Goal: Task Accomplishment & Management: Manage account settings

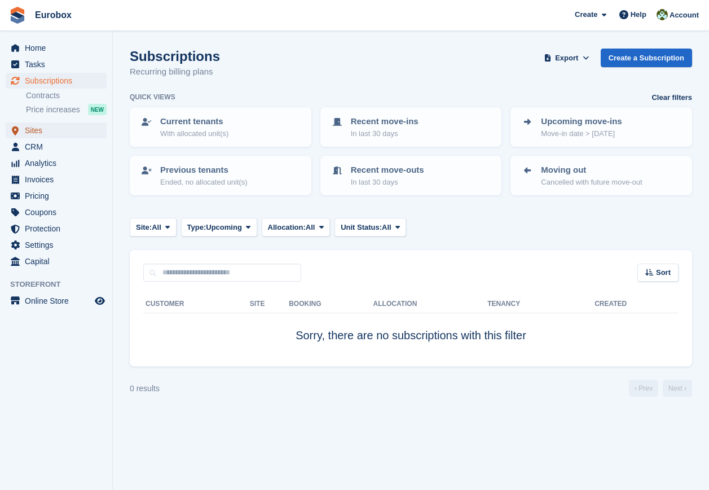
click at [40, 128] on span "Sites" at bounding box center [59, 130] width 68 height 16
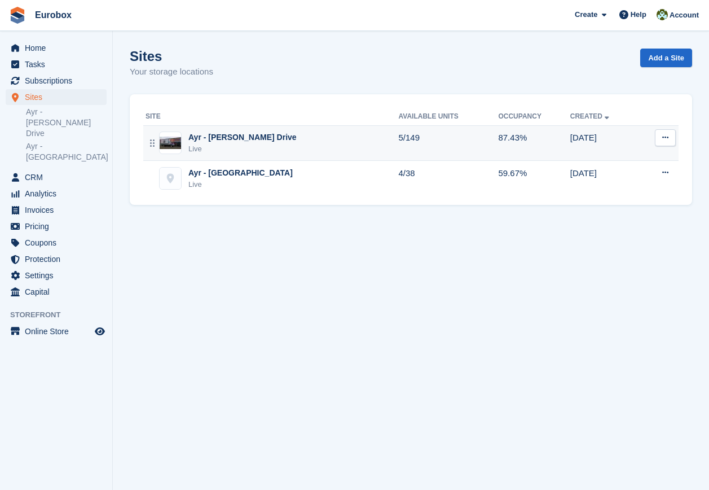
click at [208, 137] on div "Ayr - [PERSON_NAME] Drive" at bounding box center [242, 137] width 108 height 12
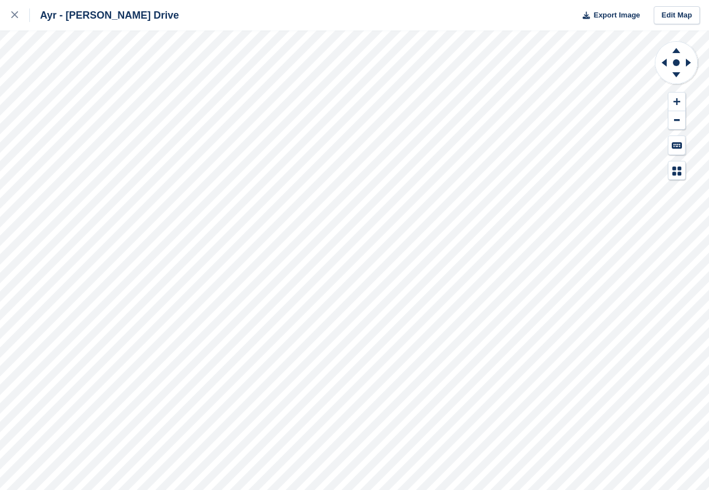
click at [116, 225] on div "Ayr - [PERSON_NAME] Drive Export Image Edit Map" at bounding box center [354, 245] width 709 height 490
click at [114, 229] on div "Ayr - Whitfield Drive Export Image Edit Map" at bounding box center [354, 245] width 709 height 490
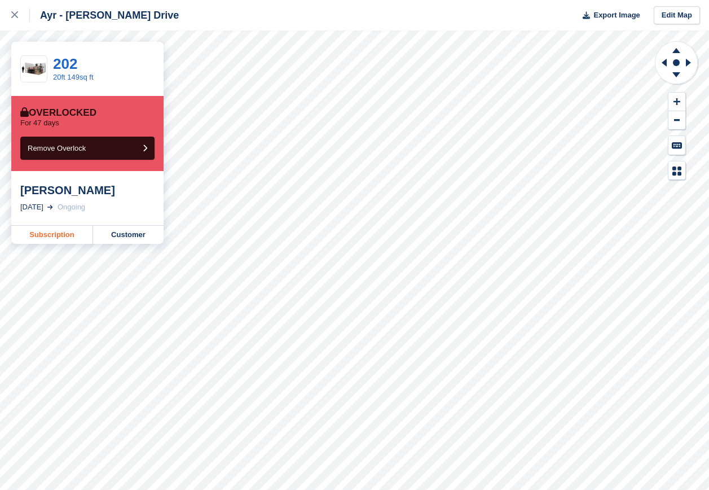
click at [58, 234] on link "Subscription" at bounding box center [52, 235] width 82 height 18
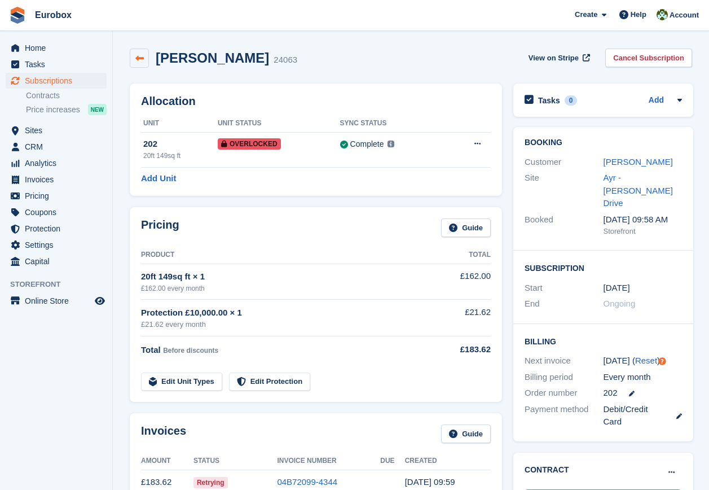
click at [140, 58] on icon at bounding box center [139, 58] width 8 height 8
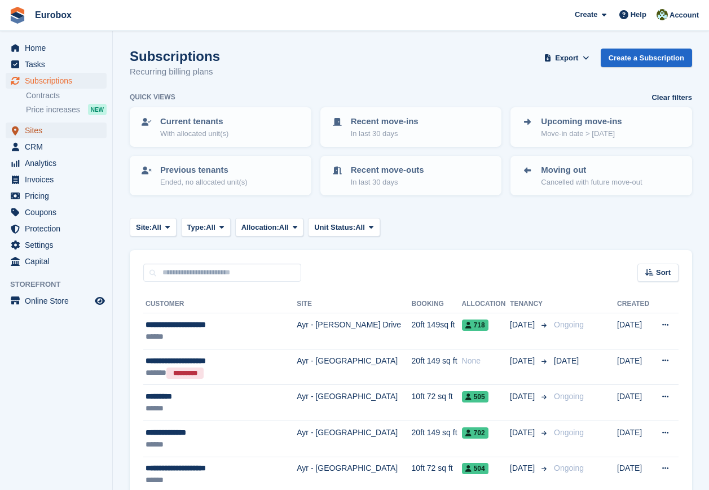
click at [33, 130] on span "Sites" at bounding box center [59, 130] width 68 height 16
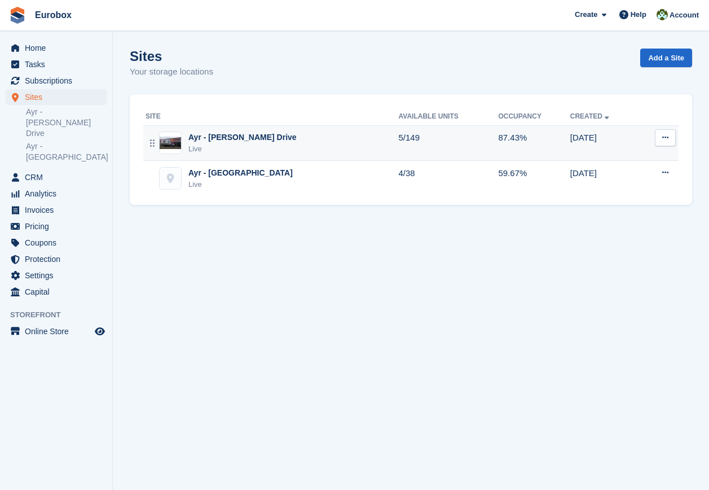
click at [244, 141] on div "Ayr - [PERSON_NAME] Drive" at bounding box center [242, 137] width 108 height 12
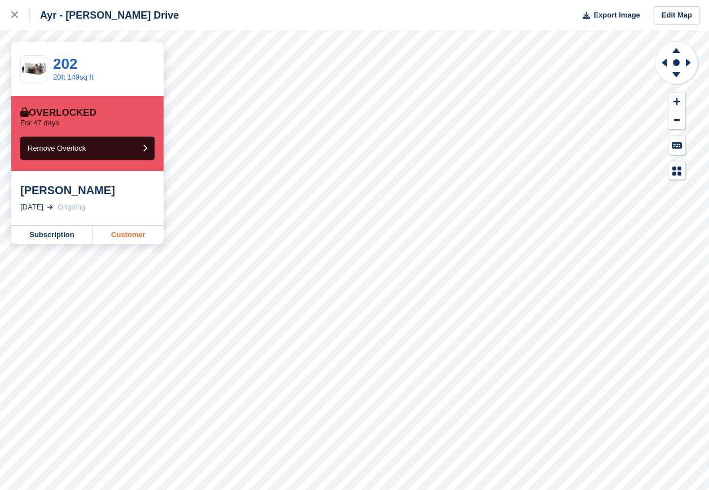
click at [142, 235] on link "Customer" at bounding box center [128, 235] width 71 height 18
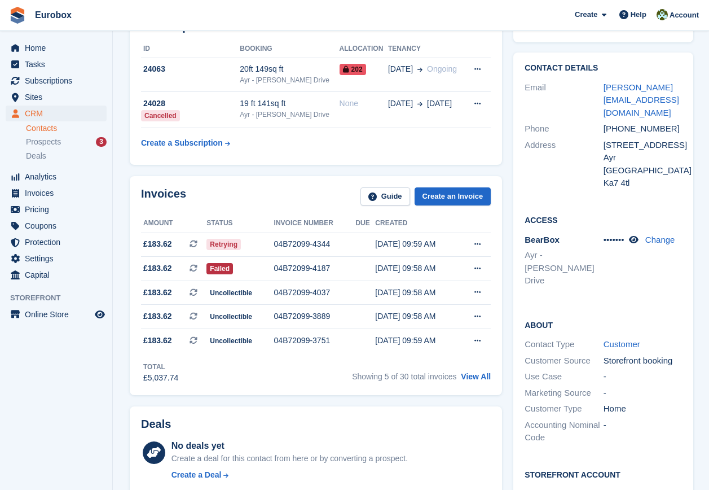
scroll to position [56, 0]
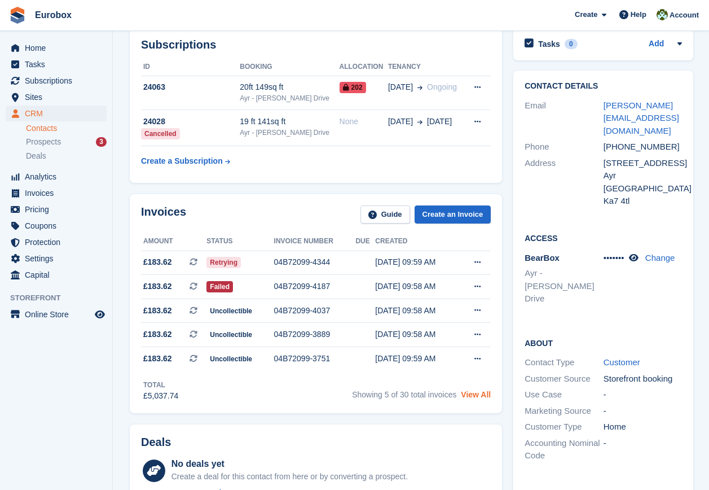
click at [470, 396] on link "View All" at bounding box center [476, 394] width 30 height 9
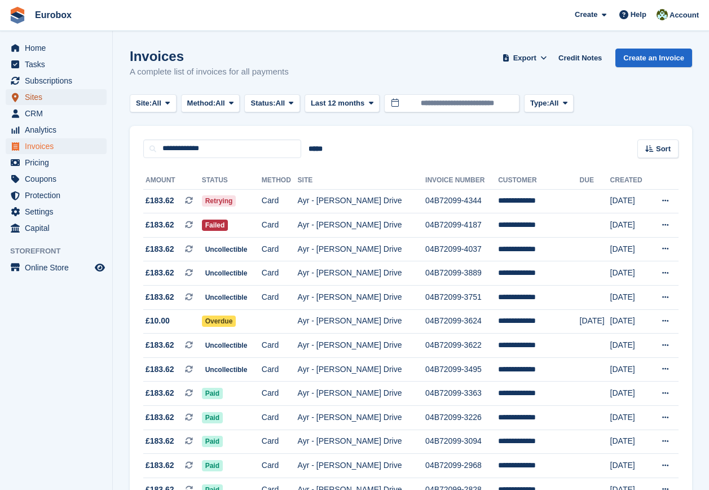
click at [41, 100] on span "Sites" at bounding box center [59, 97] width 68 height 16
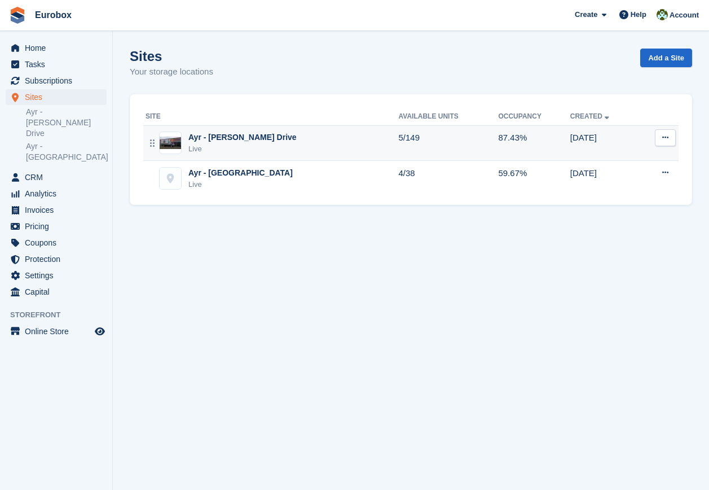
click at [225, 138] on div "Ayr - [PERSON_NAME] Drive" at bounding box center [242, 137] width 108 height 12
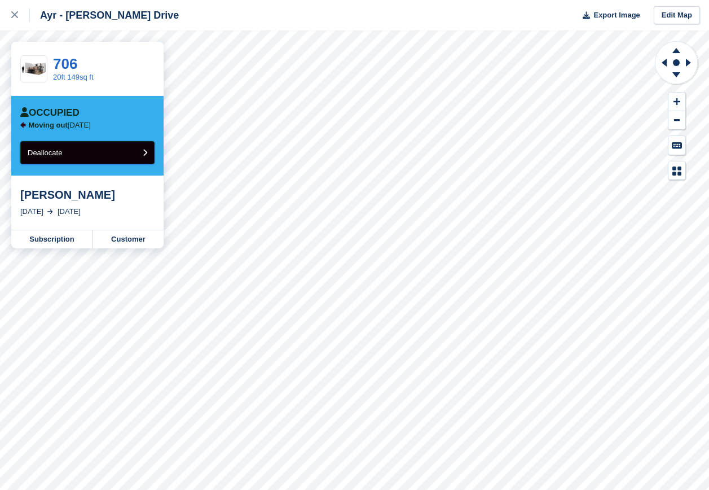
click at [143, 152] on icon "submit" at bounding box center [145, 152] width 5 height 7
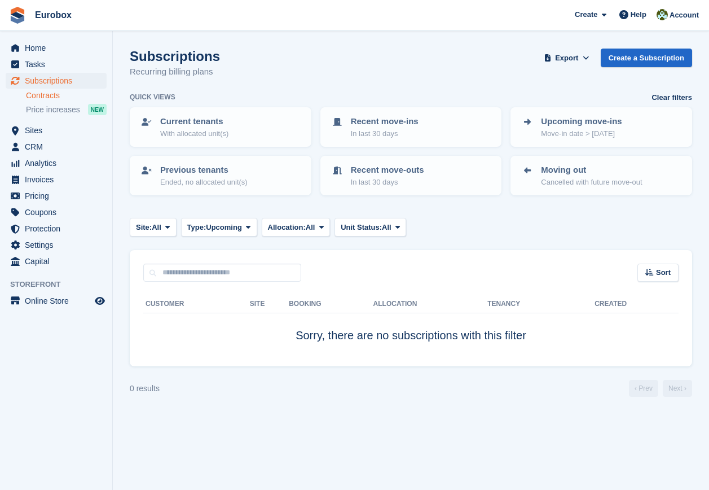
click at [47, 93] on link "Contracts" at bounding box center [66, 95] width 81 height 11
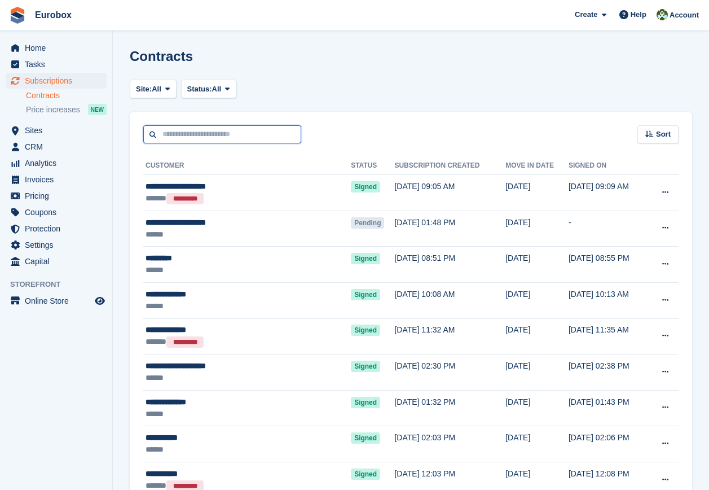
drag, startPoint x: 152, startPoint y: 134, endPoint x: 162, endPoint y: 139, distance: 11.1
click at [152, 134] on input "text" at bounding box center [222, 134] width 158 height 19
type input "****"
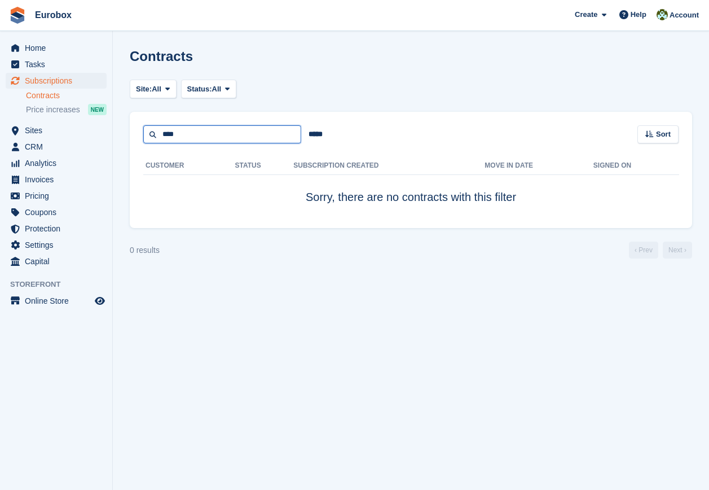
click at [211, 135] on input "****" at bounding box center [222, 134] width 158 height 19
type input "*"
type input "********"
click at [211, 135] on input "********" at bounding box center [222, 134] width 158 height 19
click at [318, 137] on input "*****" at bounding box center [315, 134] width 29 height 19
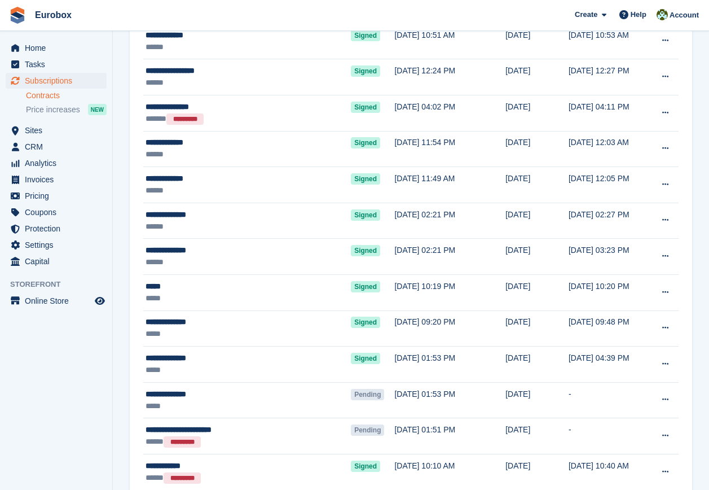
scroll to position [797, 0]
click at [40, 177] on span "Invoices" at bounding box center [59, 180] width 68 height 16
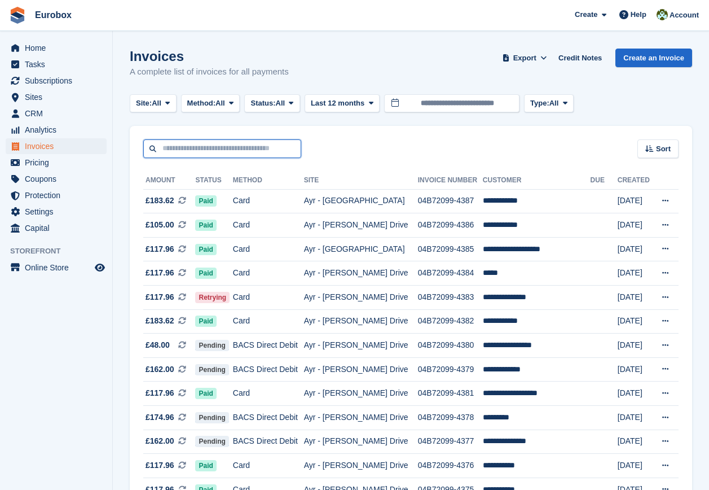
click at [199, 146] on input "text" at bounding box center [222, 148] width 158 height 19
type input "****"
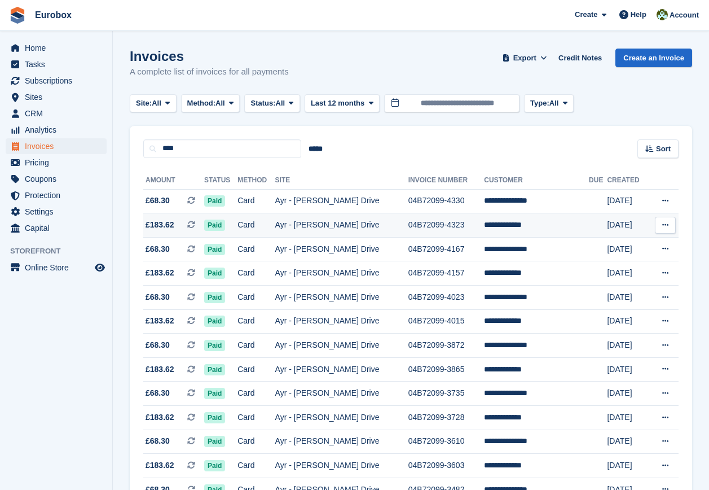
click at [663, 222] on icon at bounding box center [666, 224] width 6 height 7
click at [606, 293] on p "View Customer" at bounding box center [622, 289] width 98 height 15
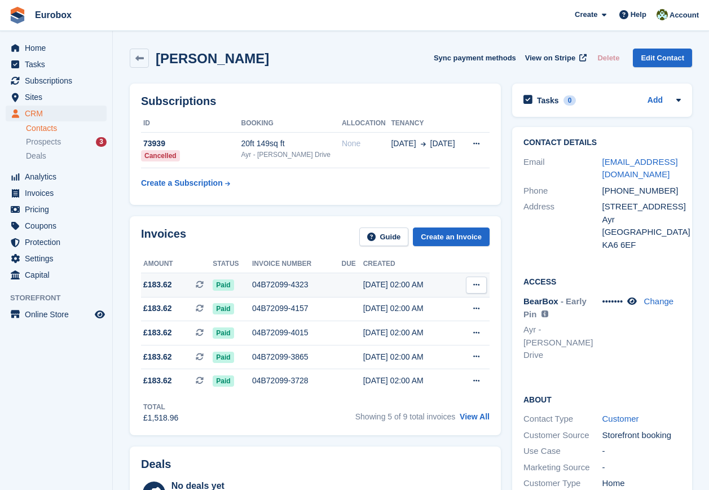
click at [479, 281] on icon at bounding box center [476, 284] width 6 height 7
click at [435, 347] on p "View Subscription" at bounding box center [433, 349] width 98 height 15
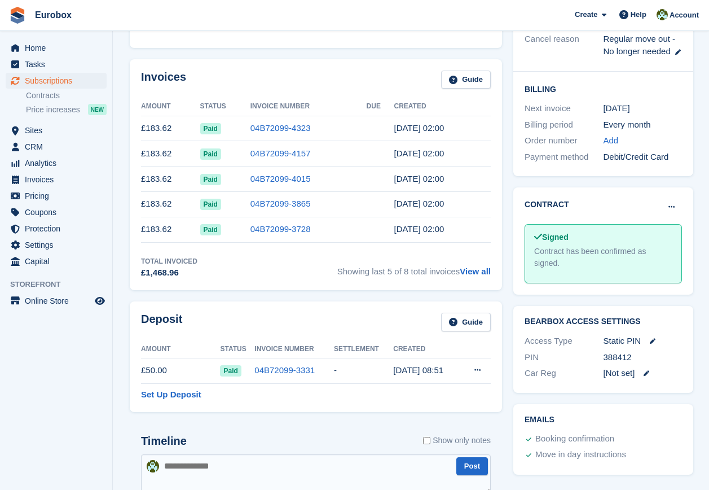
scroll to position [339, 0]
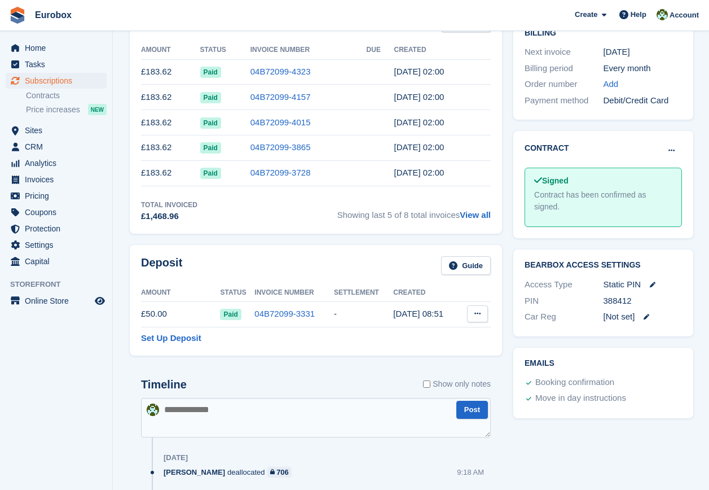
click at [472, 312] on button at bounding box center [477, 313] width 21 height 17
click at [429, 331] on p "Settle deposit" at bounding box center [434, 335] width 98 height 15
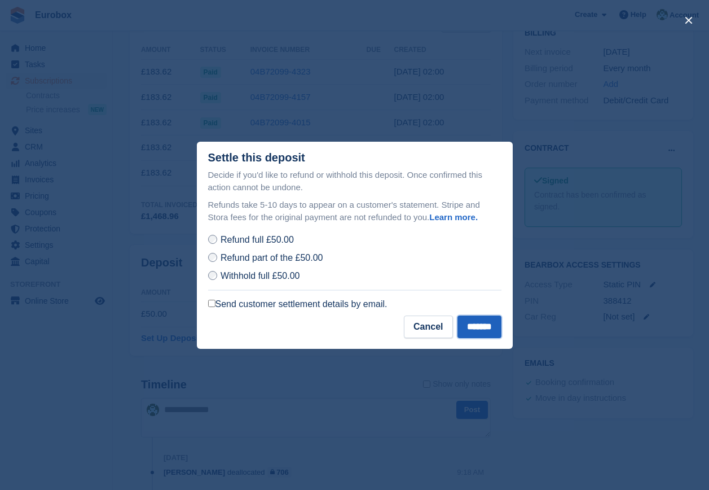
click at [475, 331] on input "*******" at bounding box center [480, 326] width 44 height 23
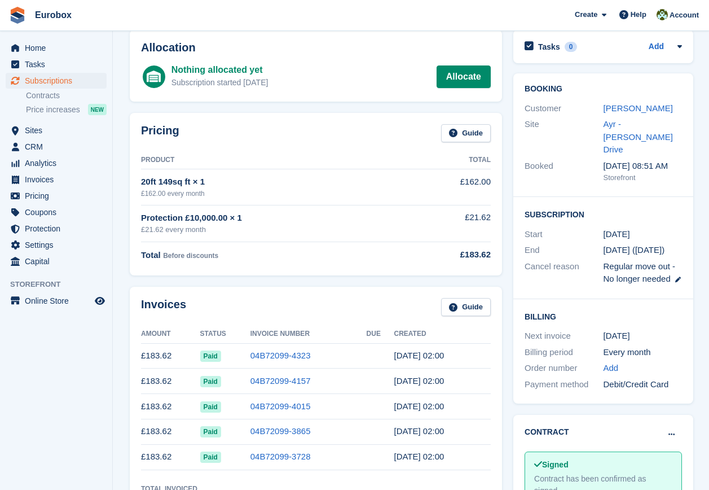
scroll to position [0, 0]
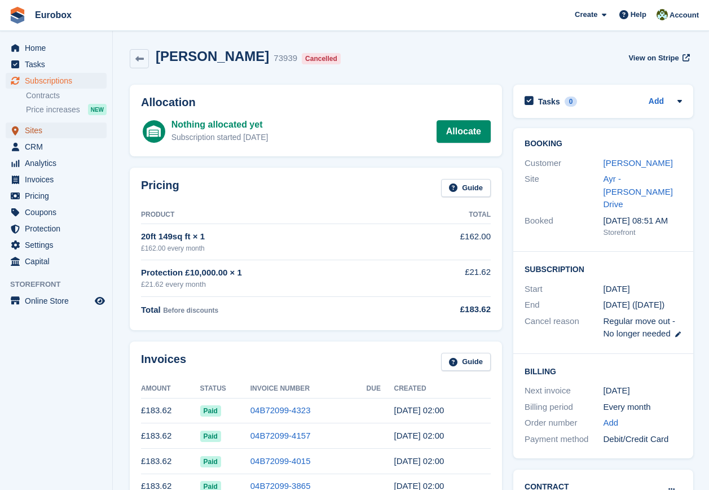
click at [34, 124] on span "Sites" at bounding box center [59, 130] width 68 height 16
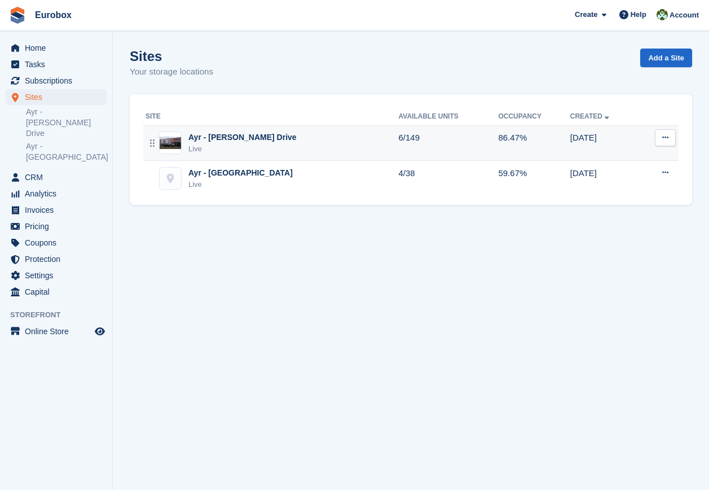
click at [230, 140] on div "Ayr - [PERSON_NAME] Drive" at bounding box center [242, 137] width 108 height 12
